Goal: Navigation & Orientation: Find specific page/section

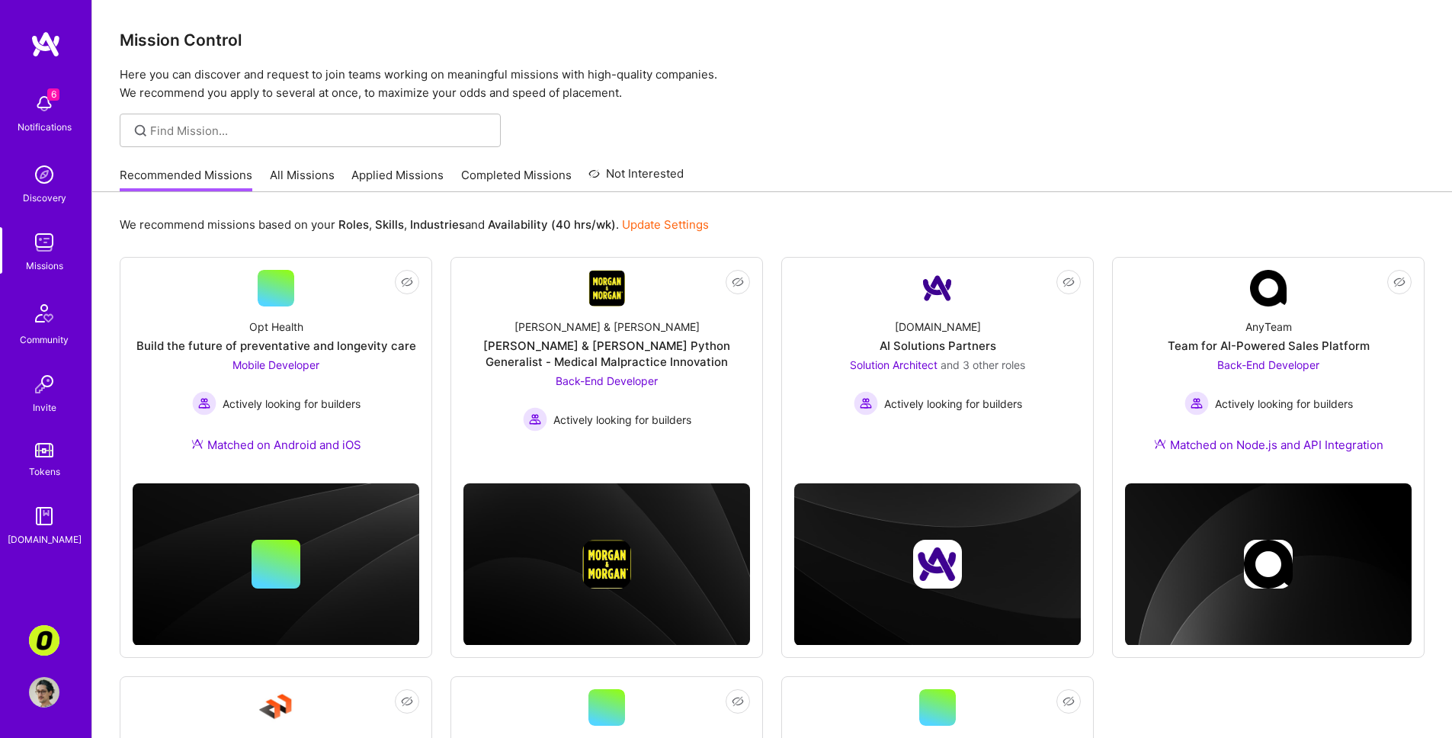
click at [316, 177] on link "All Missions" at bounding box center [302, 179] width 65 height 25
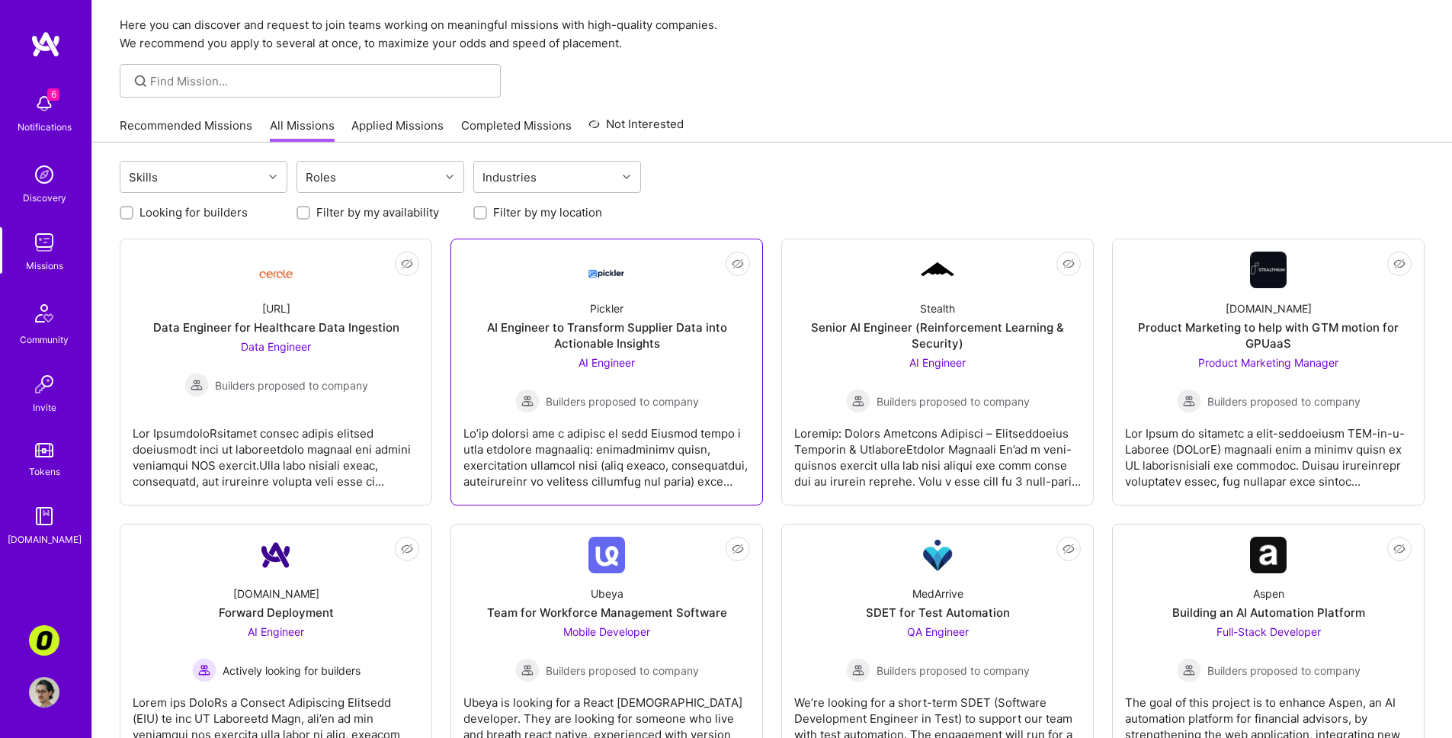
scroll to position [77, 0]
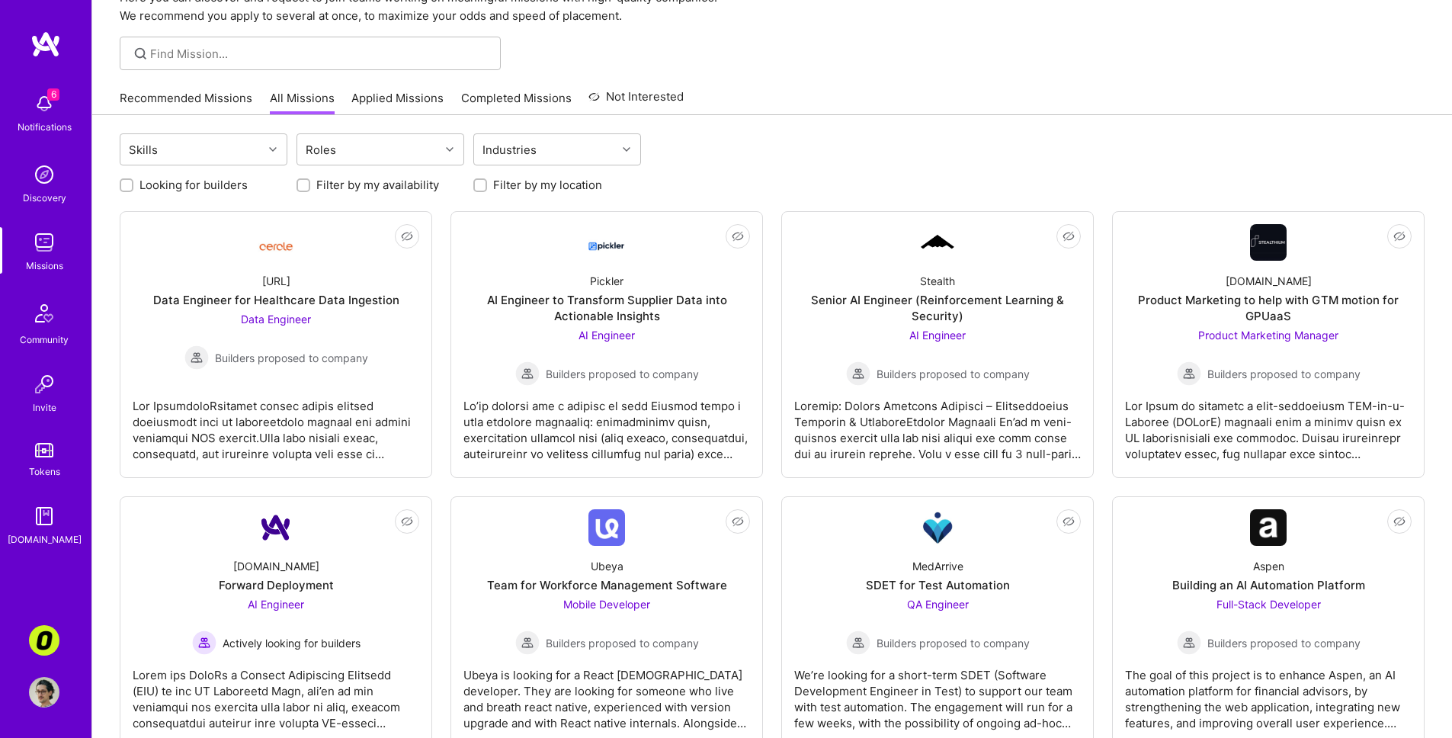
click at [185, 98] on link "Recommended Missions" at bounding box center [186, 102] width 133 height 25
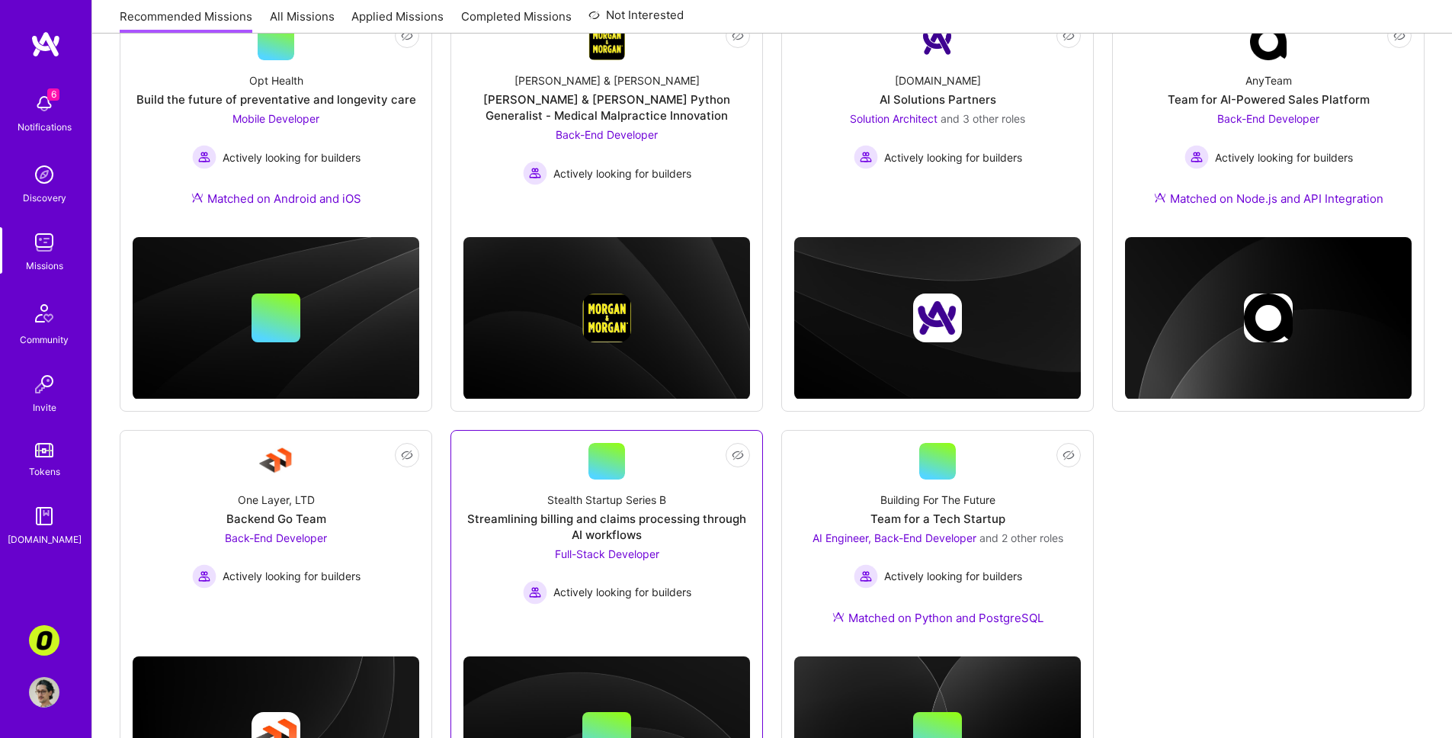
scroll to position [99, 0]
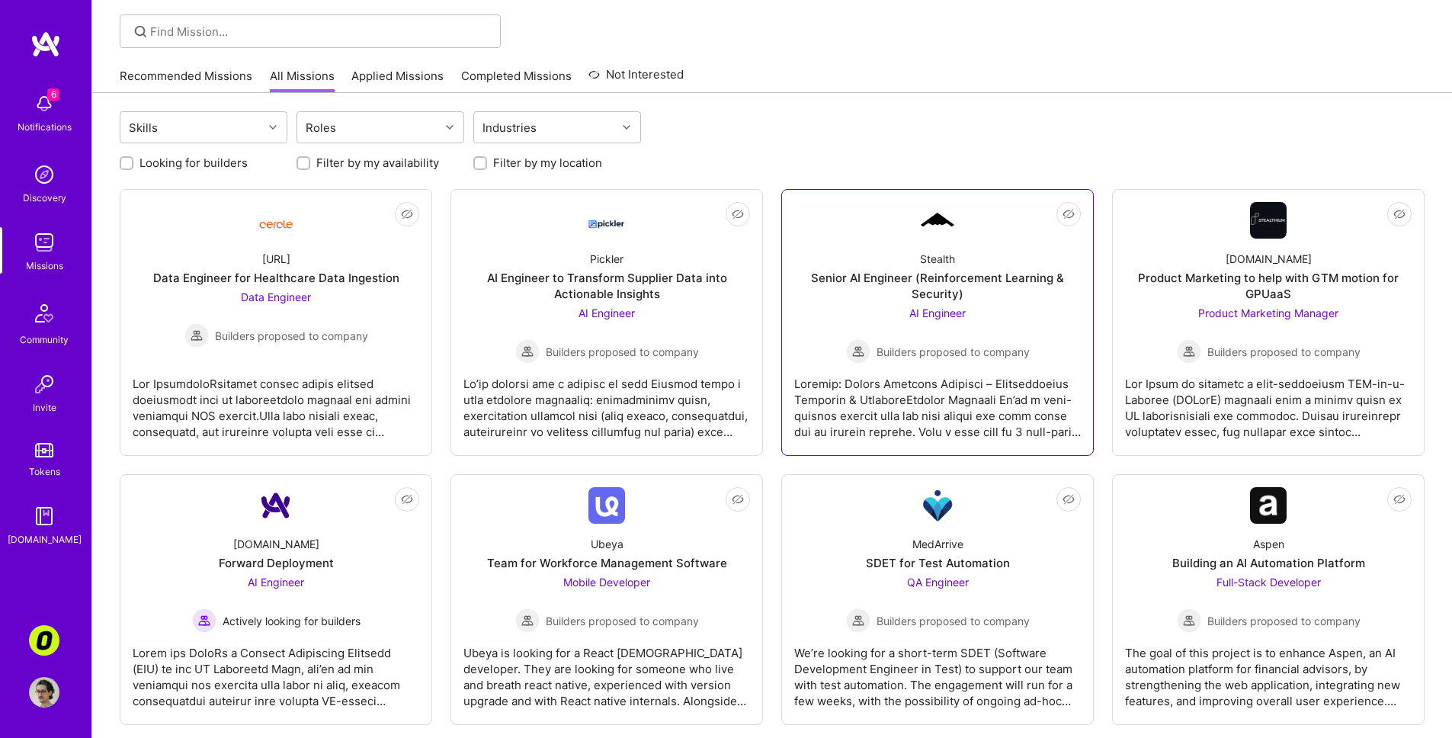
scroll to position [77, 0]
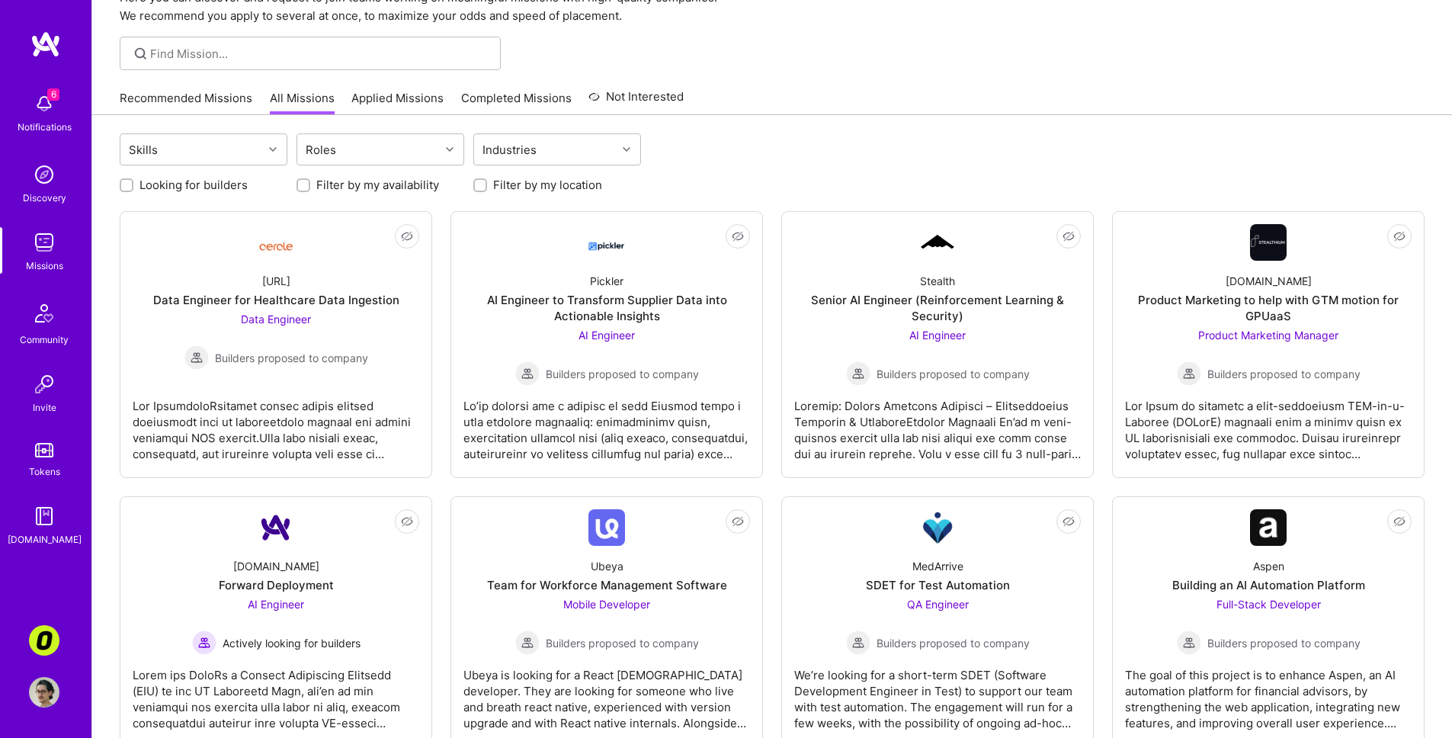
click at [414, 104] on link "Applied Missions" at bounding box center [397, 102] width 92 height 25
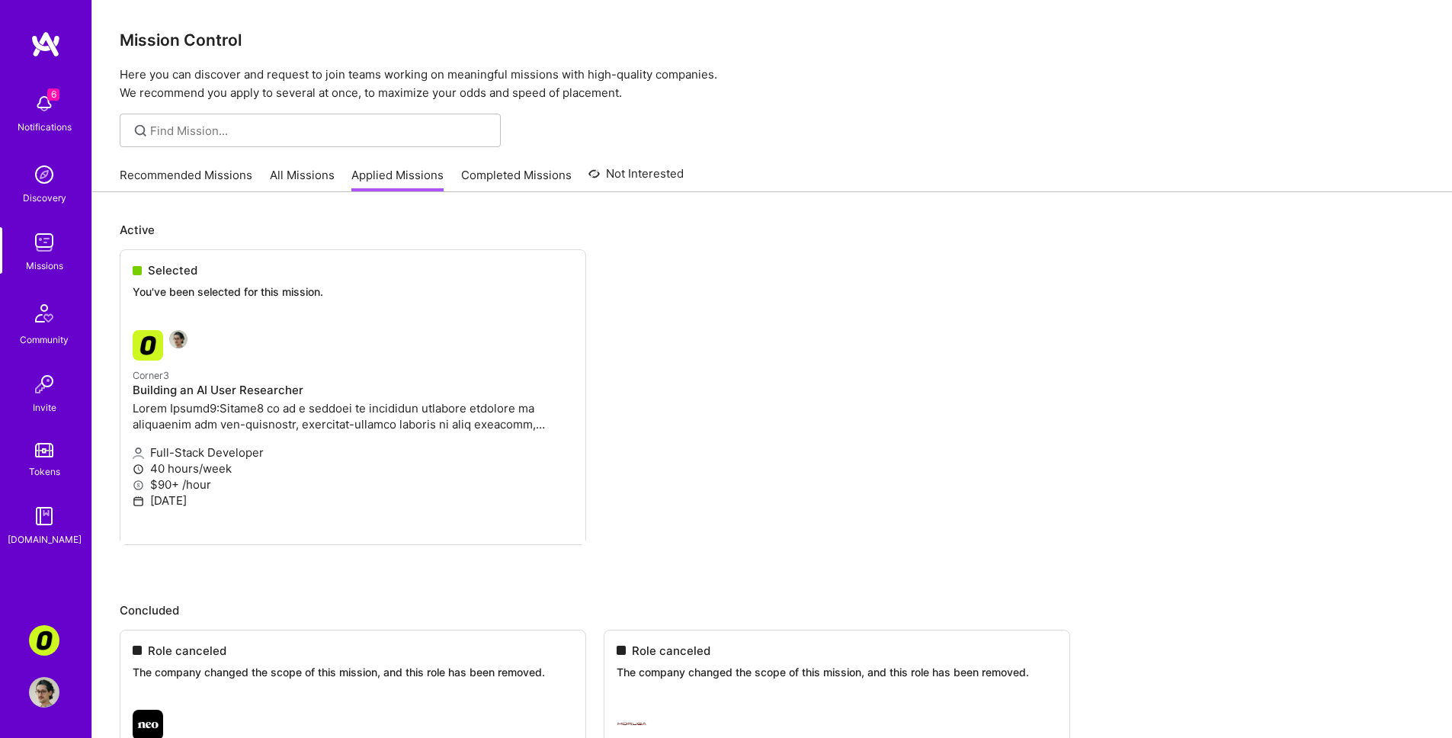
click at [178, 180] on link "Recommended Missions" at bounding box center [186, 179] width 133 height 25
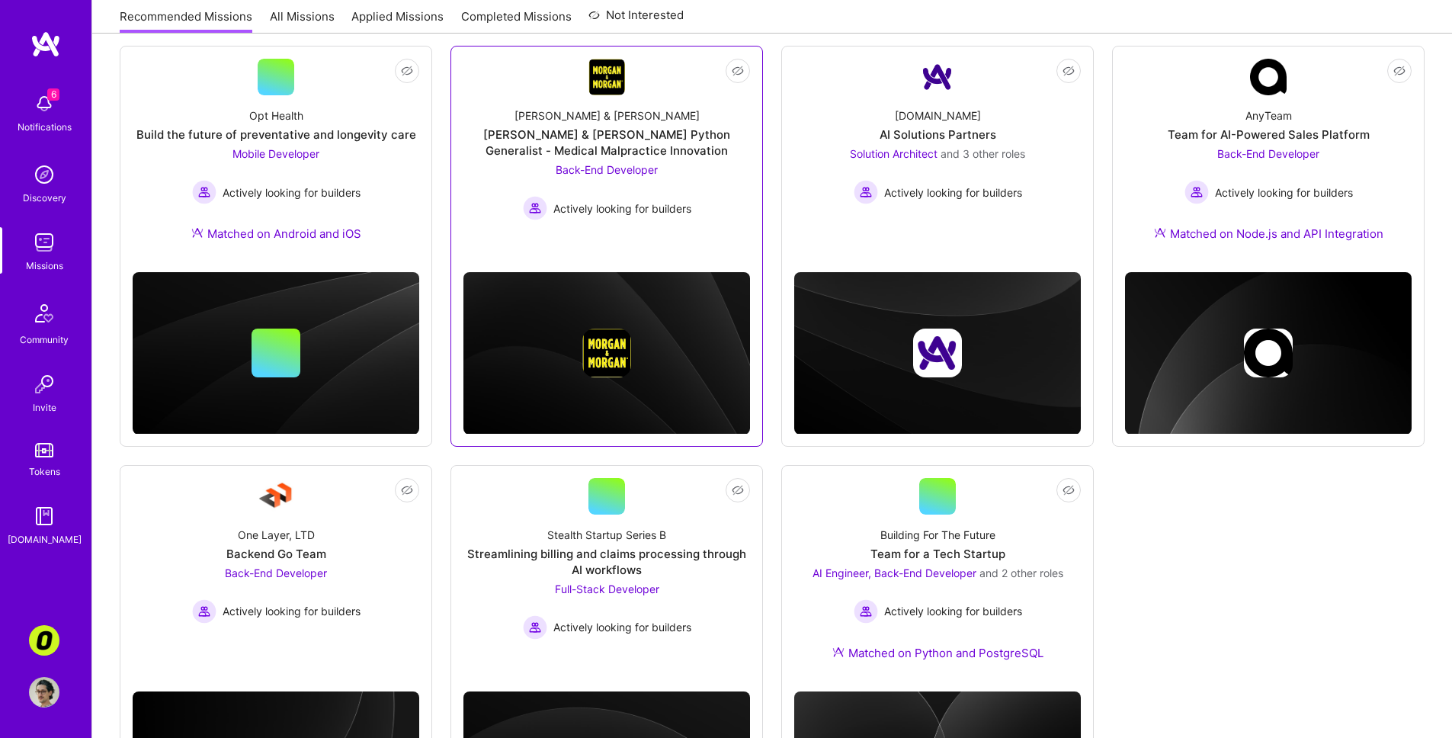
scroll to position [7, 0]
